Goal: Find specific page/section

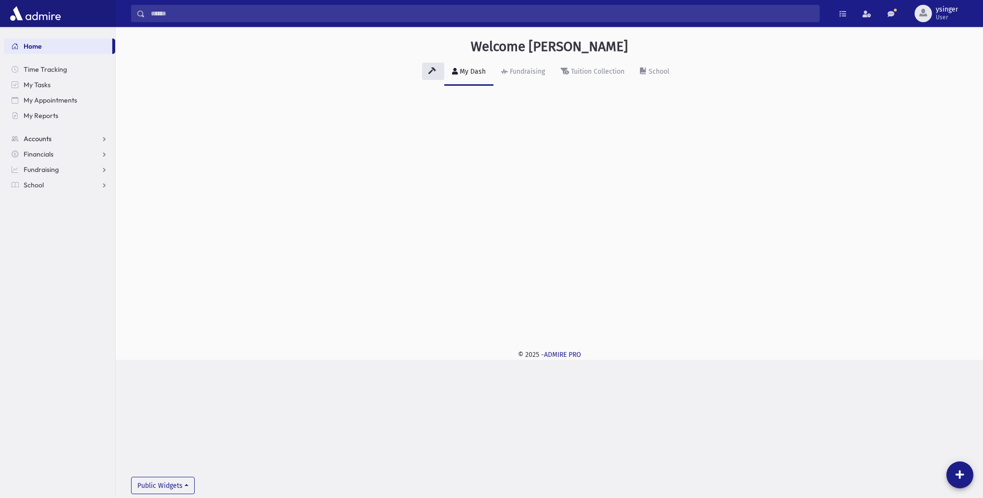
click at [41, 139] on span "Accounts" at bounding box center [38, 138] width 28 height 9
click at [47, 153] on span "Account List" at bounding box center [47, 154] width 37 height 9
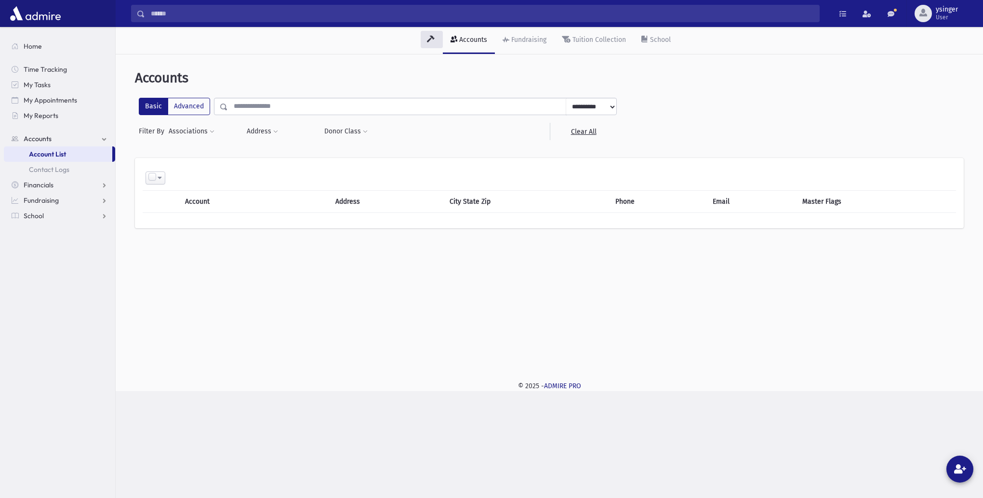
click at [260, 107] on input "text" at bounding box center [397, 106] width 338 height 17
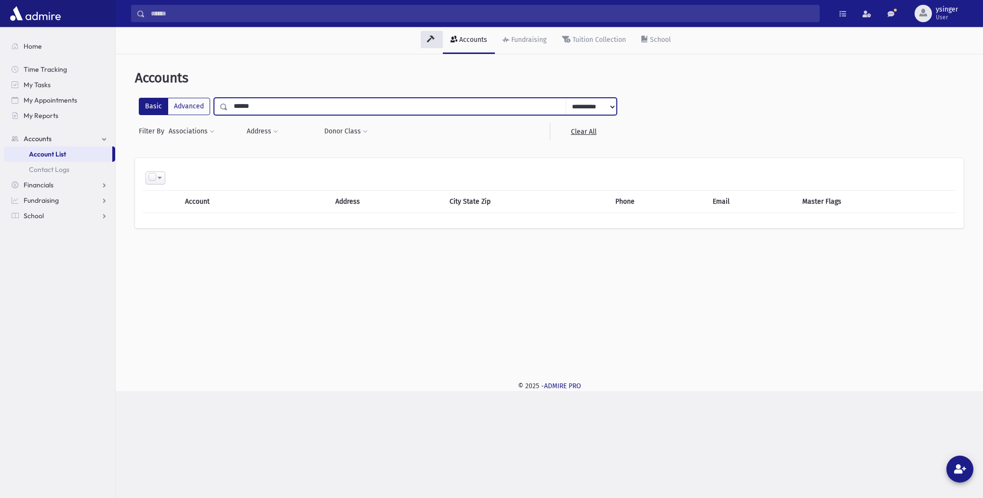
type input "******"
